Goal: Information Seeking & Learning: Find specific page/section

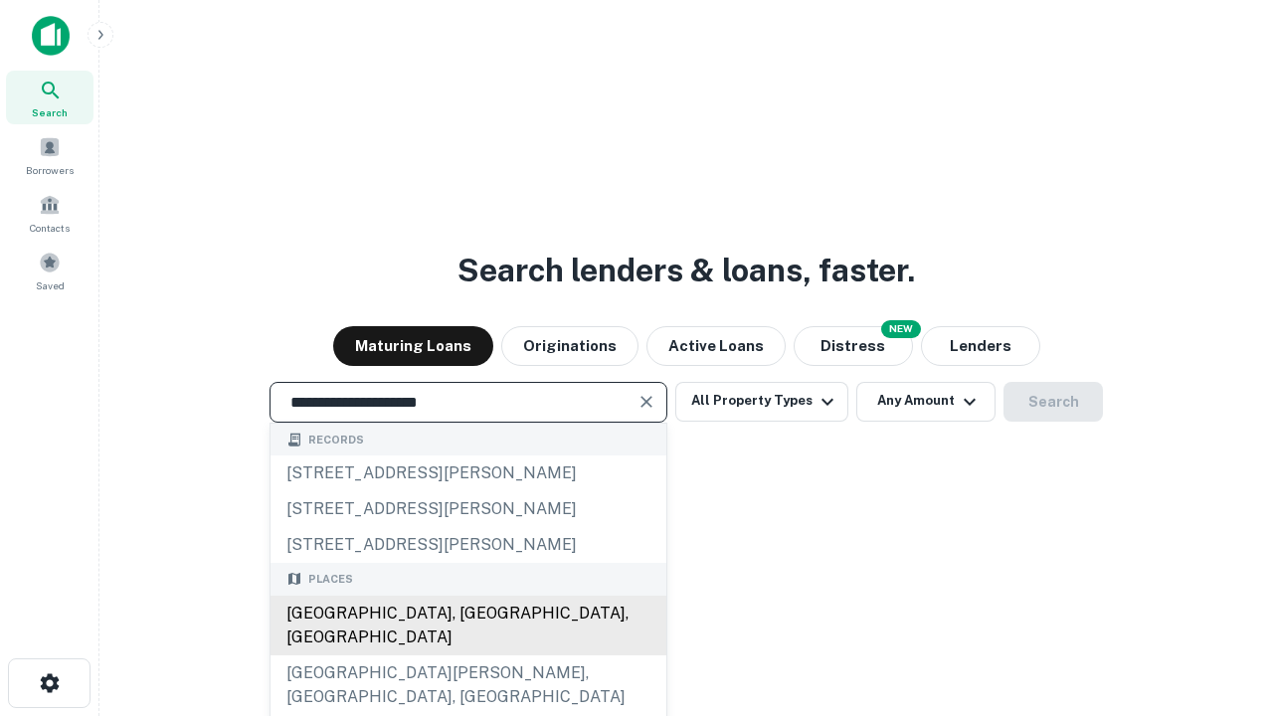
click at [467, 655] on div "[GEOGRAPHIC_DATA], [GEOGRAPHIC_DATA], [GEOGRAPHIC_DATA]" at bounding box center [468, 626] width 396 height 60
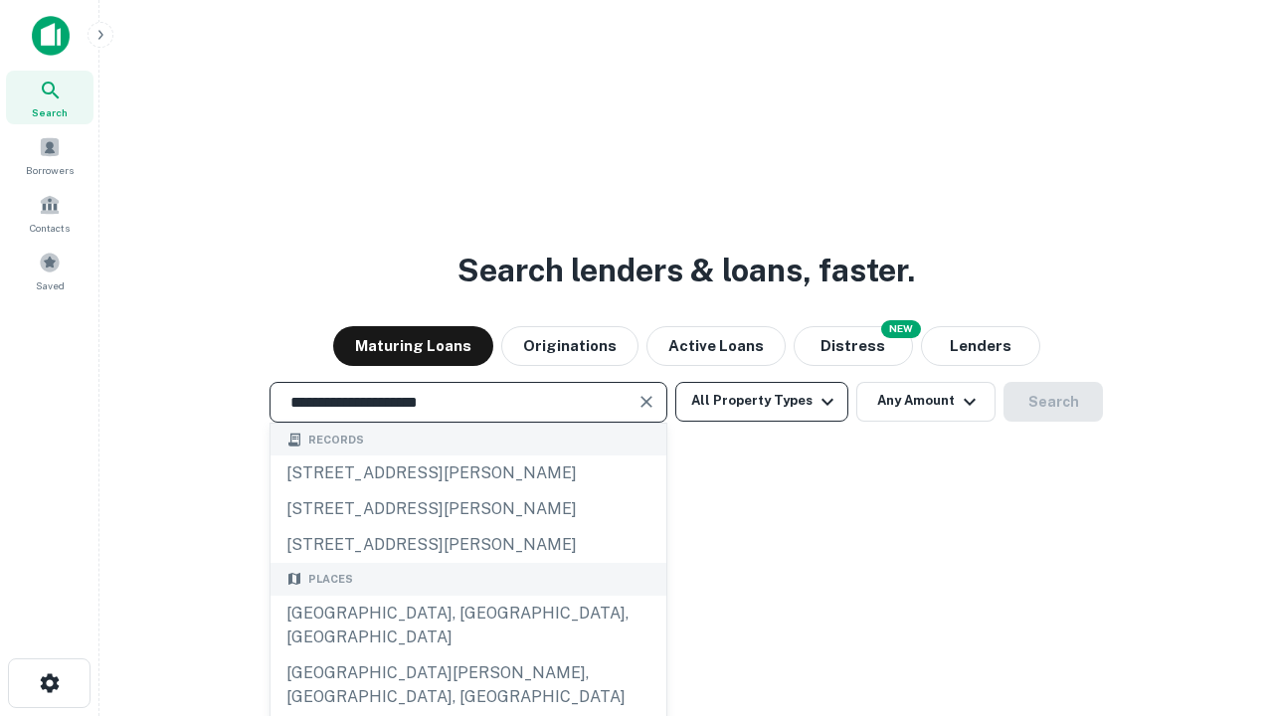
type input "**********"
click at [762, 401] on button "All Property Types" at bounding box center [761, 402] width 173 height 40
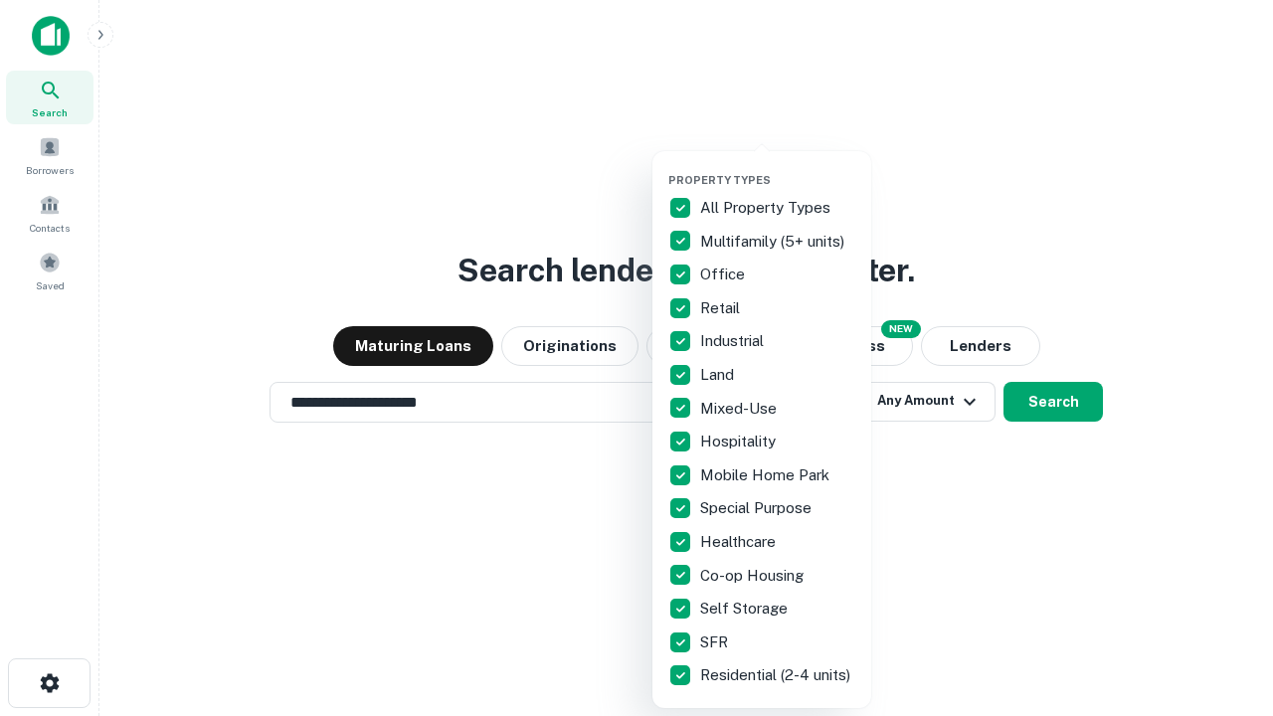
click at [778, 167] on button "button" at bounding box center [777, 167] width 219 height 1
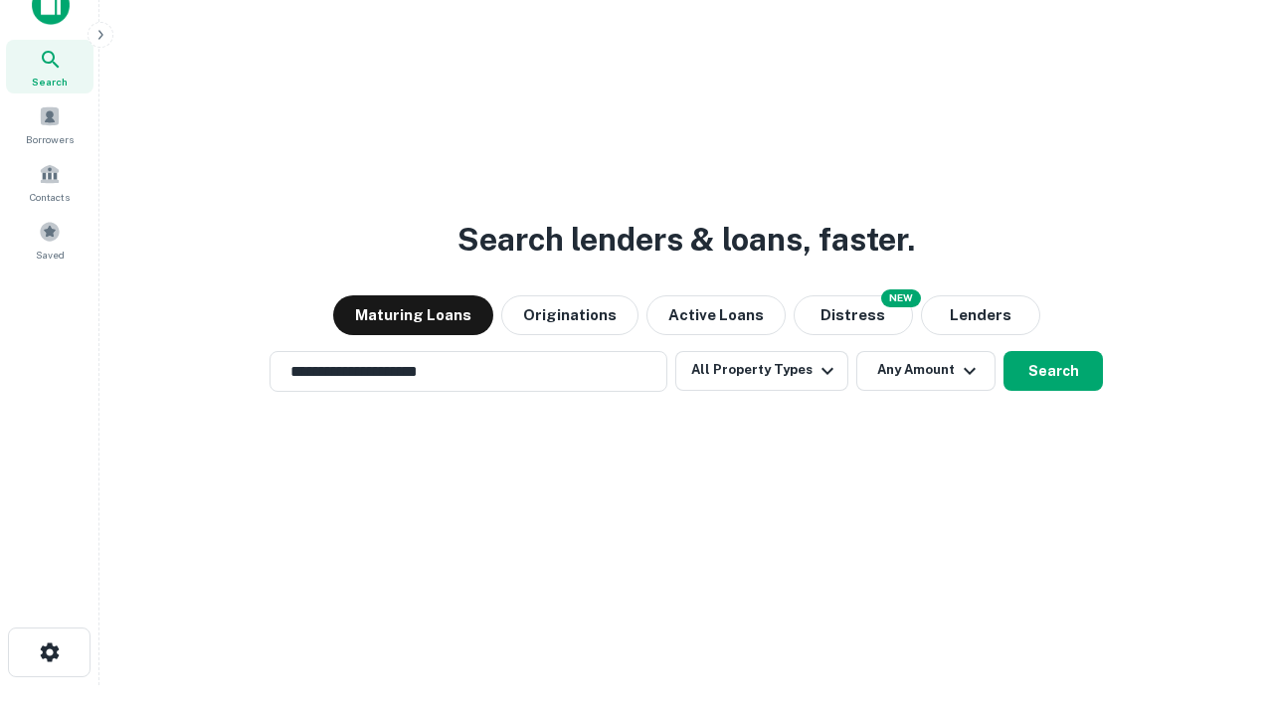
scroll to position [12, 240]
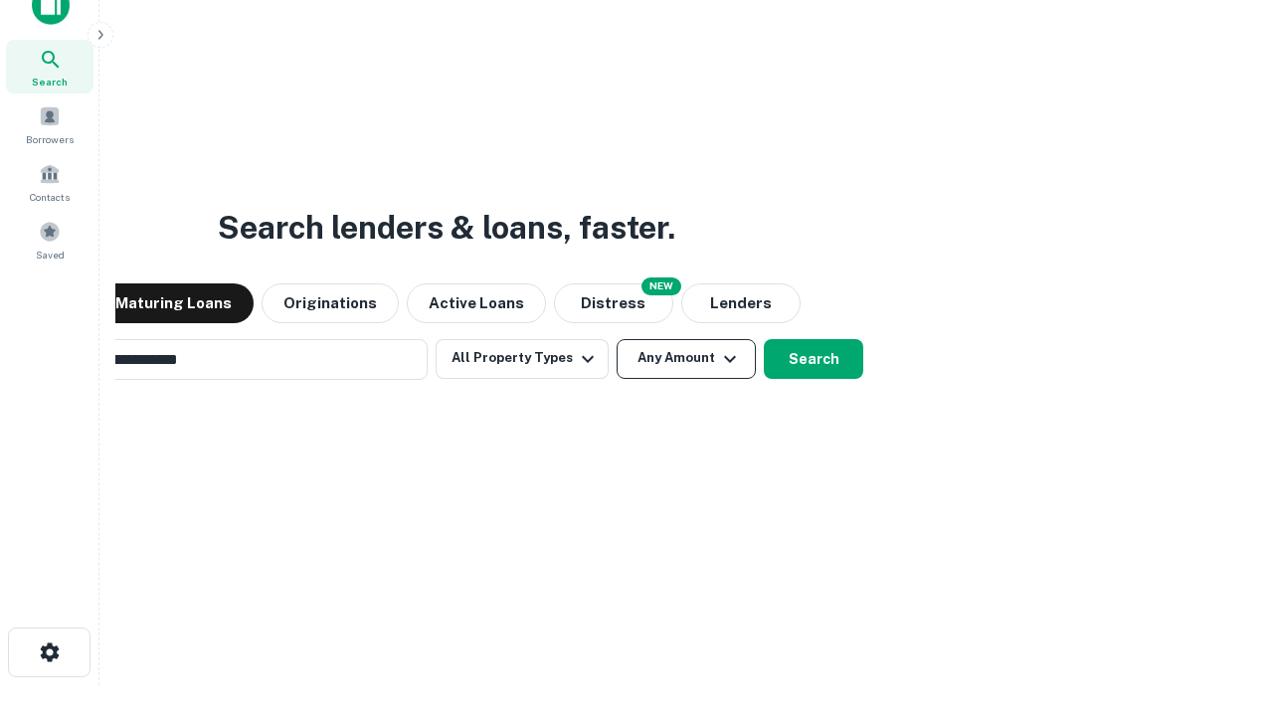
click at [617, 339] on button "Any Amount" at bounding box center [686, 359] width 139 height 40
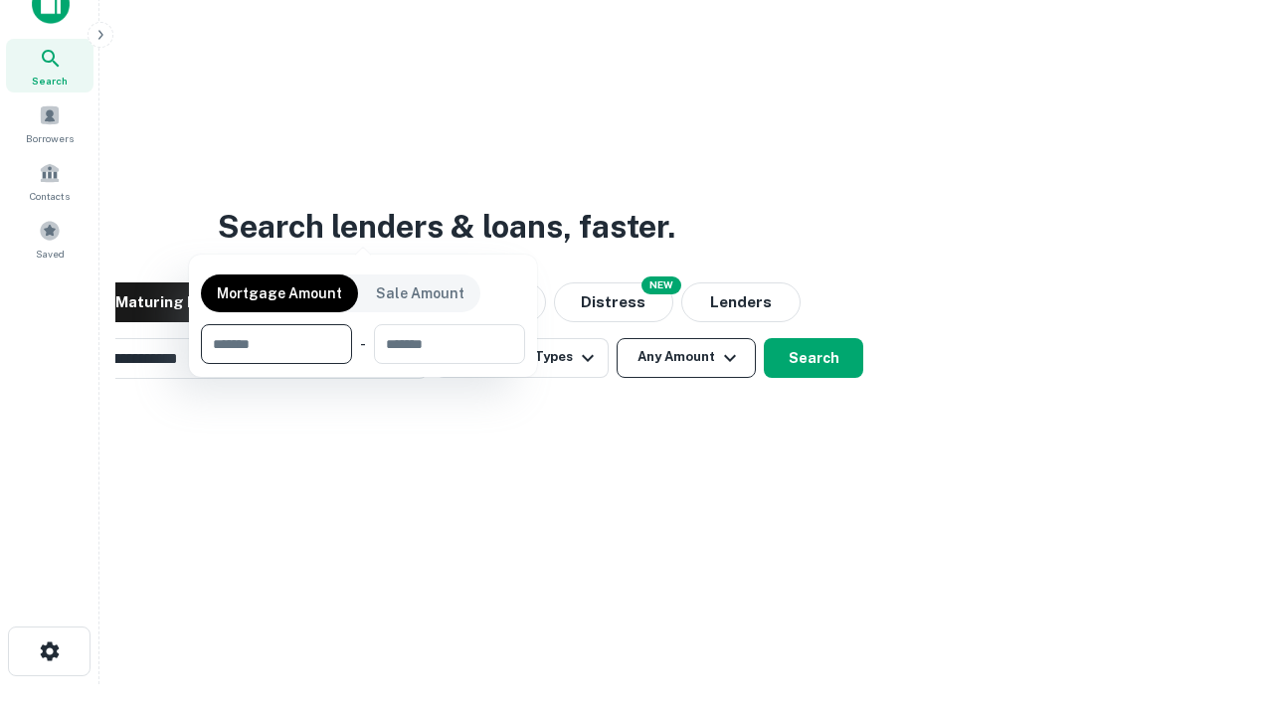
scroll to position [143, 563]
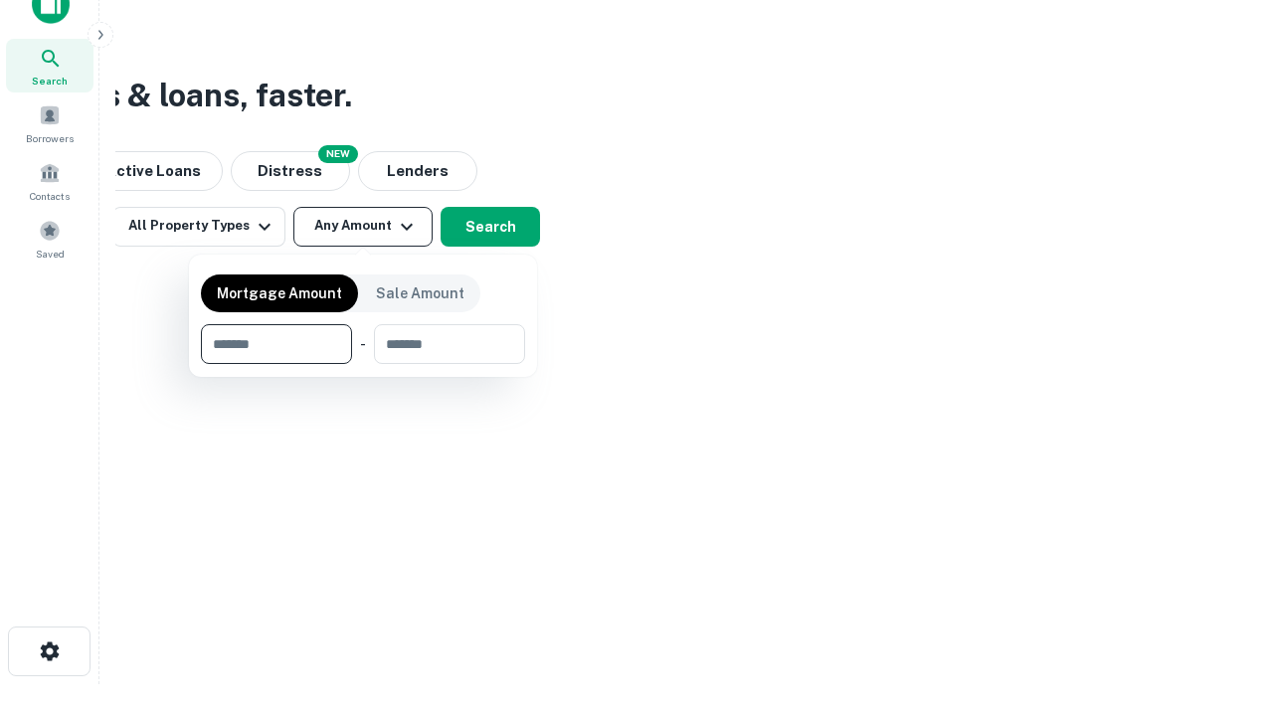
type input "*******"
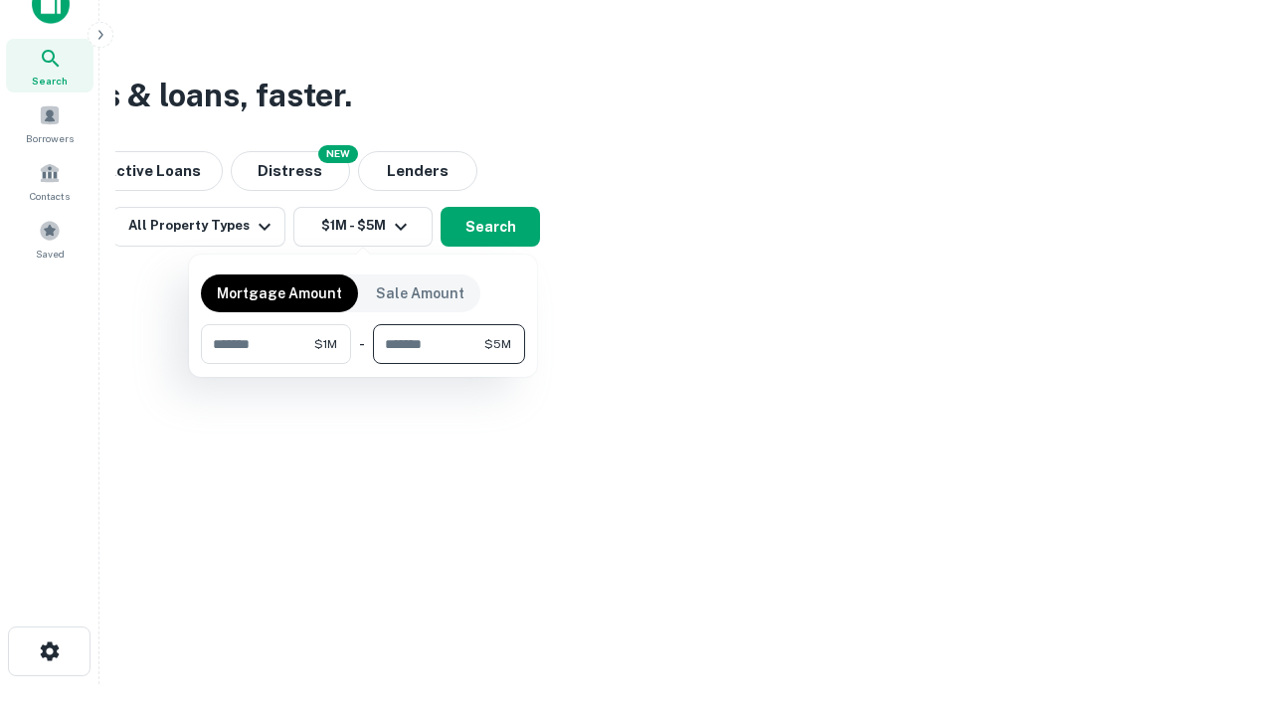
type input "*******"
click at [363, 364] on button "button" at bounding box center [363, 364] width 324 height 1
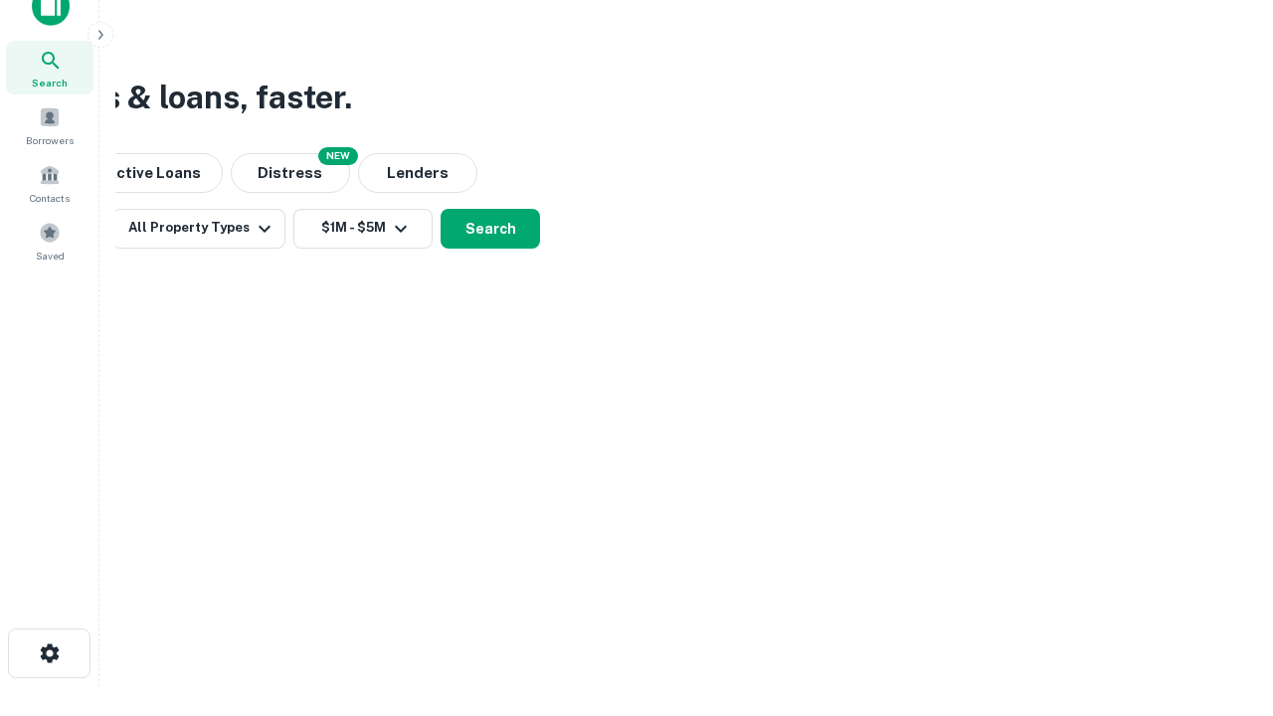
scroll to position [12, 367]
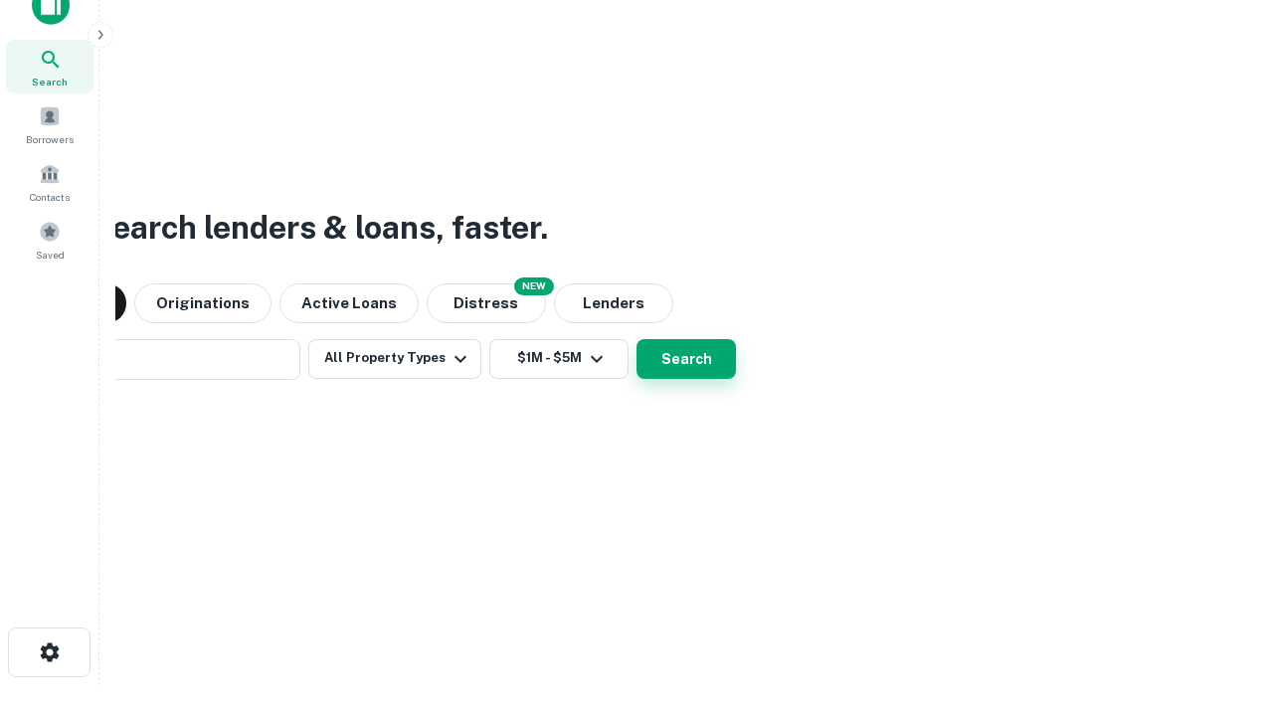
click at [636, 339] on button "Search" at bounding box center [685, 359] width 99 height 40
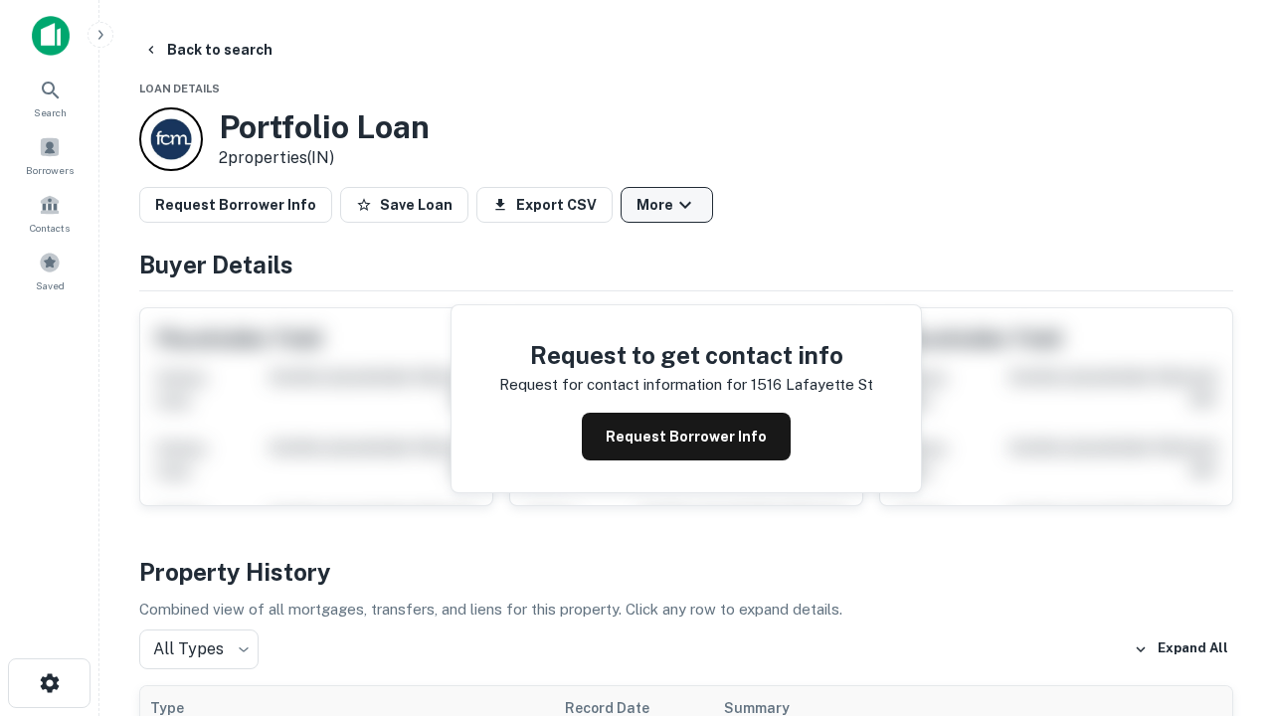
click at [666, 205] on button "More" at bounding box center [667, 205] width 92 height 36
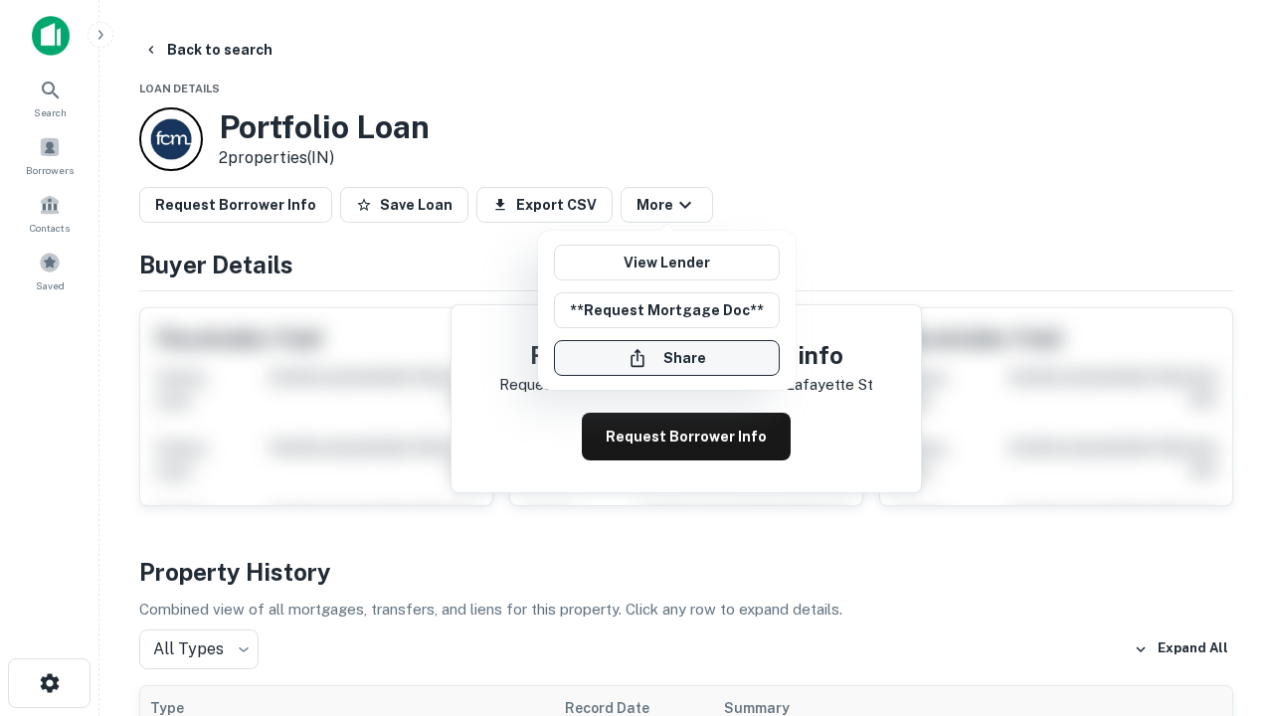
click at [666, 358] on button "Share" at bounding box center [667, 358] width 226 height 36
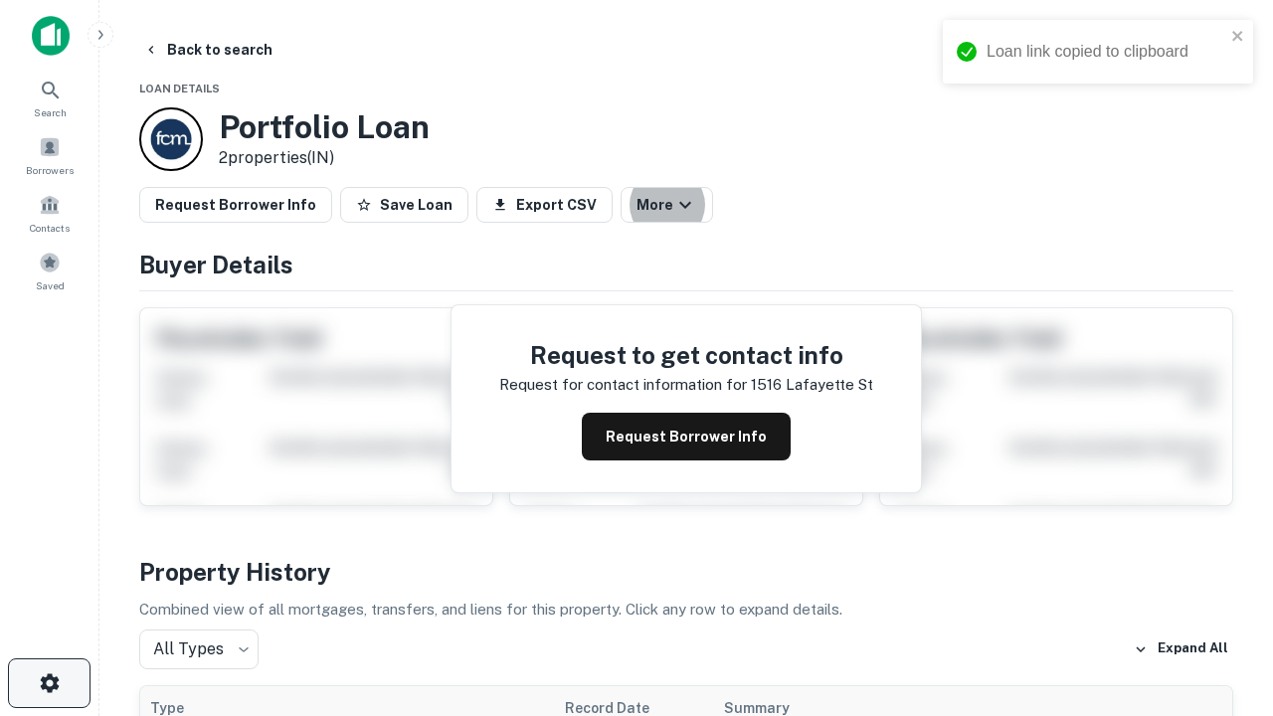
click at [49, 683] on icon "button" at bounding box center [50, 683] width 24 height 24
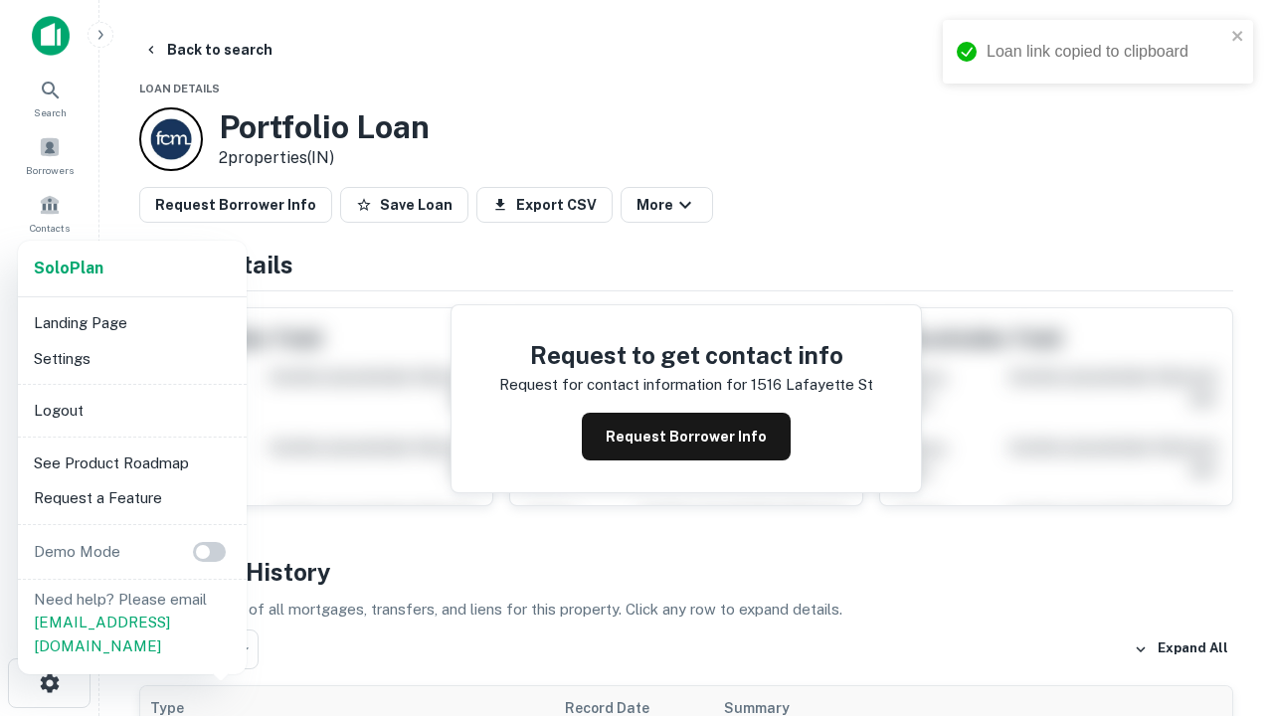
click at [131, 410] on li "Logout" at bounding box center [132, 411] width 213 height 36
